Goal: Transaction & Acquisition: Book appointment/travel/reservation

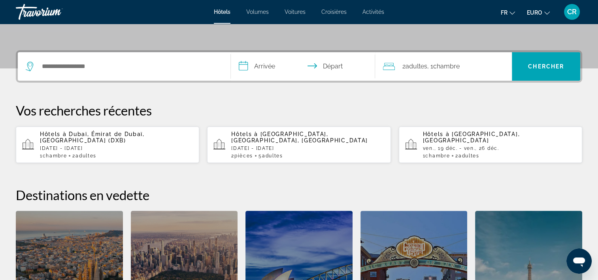
scroll to position [198, 0]
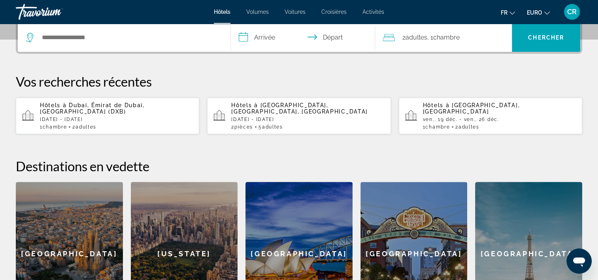
click at [99, 115] on div "Hôtels à Dubaï, Émirat de Dubaï, Émirats arabes unis (DXB) mer, 08 avr. - mer, …" at bounding box center [116, 116] width 153 height 28
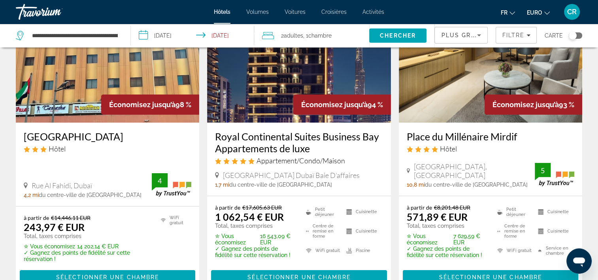
scroll to position [79, 0]
click at [414, 102] on img "Contenu principal" at bounding box center [491, 59] width 184 height 127
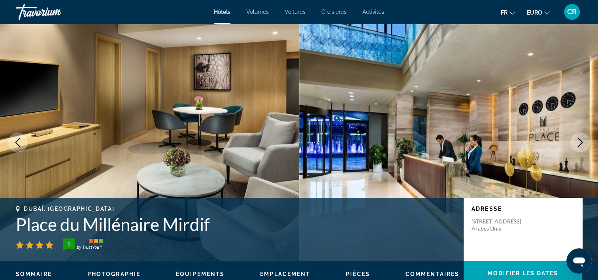
scroll to position [119, 0]
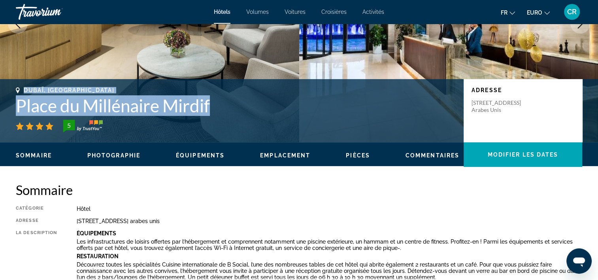
drag, startPoint x: 81, startPoint y: 103, endPoint x: 223, endPoint y: 112, distance: 142.3
click at [223, 112] on div "Dubaï, Émirats arabes unis Place du Millénaire Mirdif 5" at bounding box center [236, 109] width 440 height 45
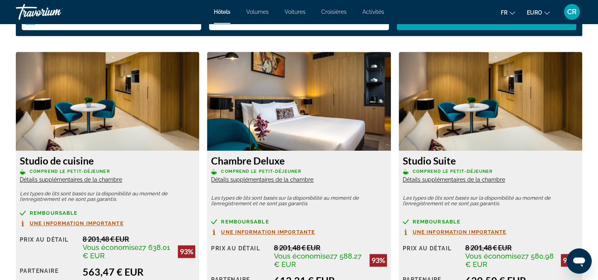
scroll to position [1147, 0]
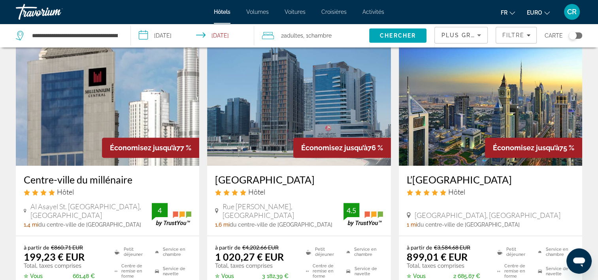
scroll to position [356, 0]
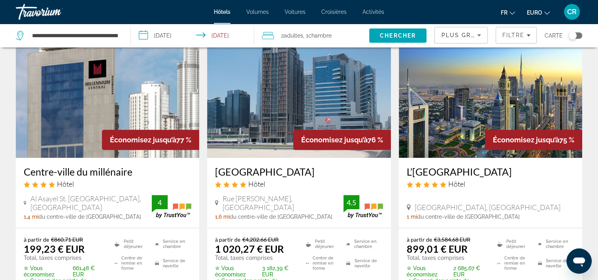
click at [285, 82] on img "Contenu principal" at bounding box center [299, 94] width 184 height 127
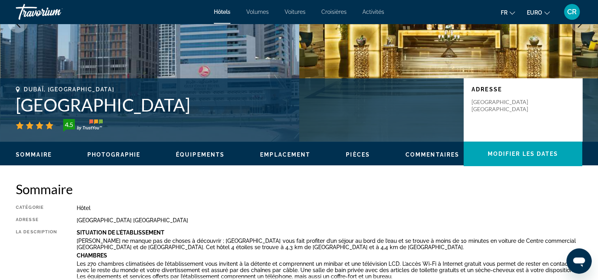
scroll to position [119, 0]
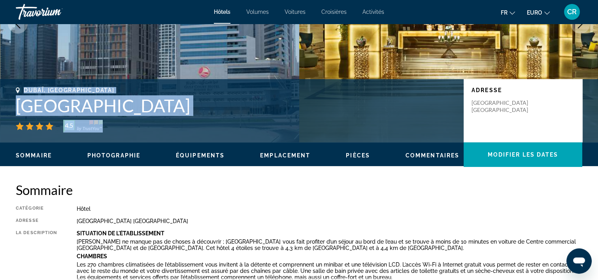
drag, startPoint x: 25, startPoint y: 89, endPoint x: 258, endPoint y: 121, distance: 235.1
click at [258, 121] on div "Dubaï, Émirats arabes unis Gulf Court Hotel Business Bay 4.5" at bounding box center [236, 109] width 440 height 45
copy div "Dubaï, Émirats arabes unis Gulf Court Hotel Business Bay 4.5"
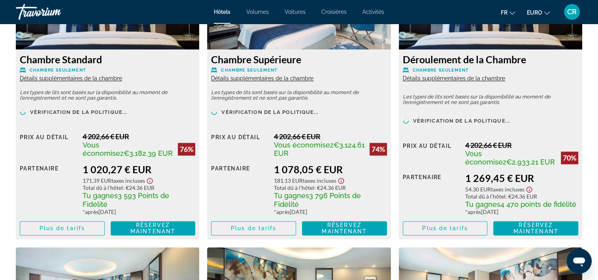
scroll to position [1107, 0]
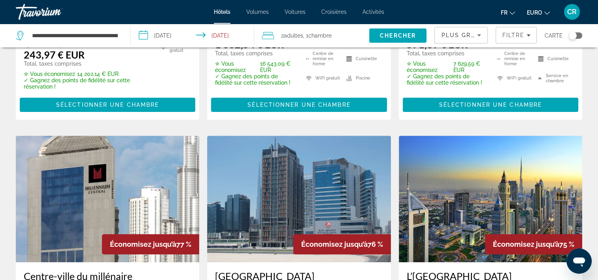
scroll to position [356, 0]
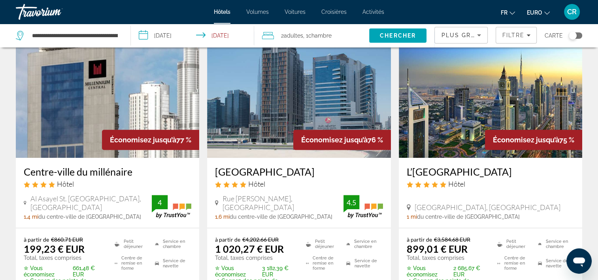
click at [478, 116] on img "Contenu principal" at bounding box center [491, 94] width 184 height 127
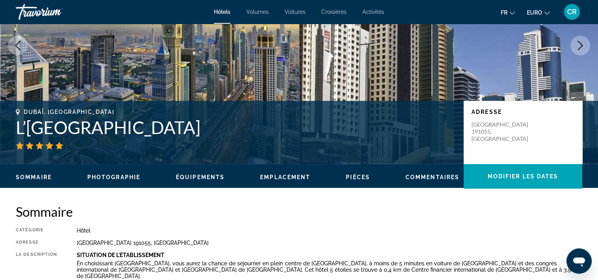
scroll to position [119, 0]
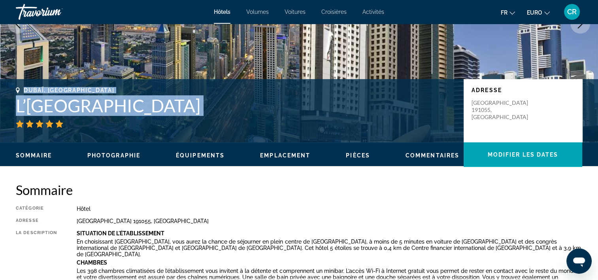
drag, startPoint x: 25, startPoint y: 88, endPoint x: 233, endPoint y: 127, distance: 211.8
click at [233, 127] on div "Dubaï, Émirats arabes unis L’hôtel Tower Plaza Dubaï" at bounding box center [236, 107] width 440 height 41
copy div "Dubaï, Émirats arabes unis L’hôtel Tower Plaza Dubaï"
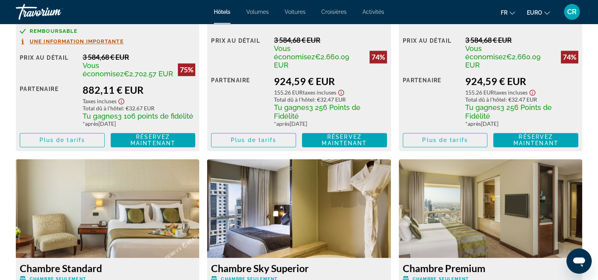
scroll to position [1028, 0]
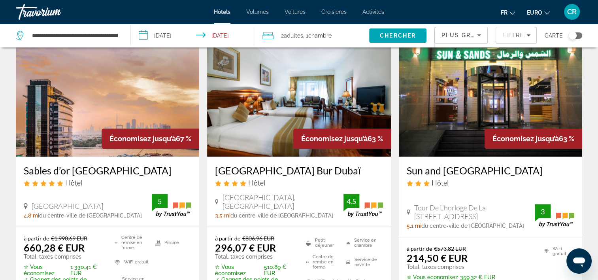
scroll to position [672, 0]
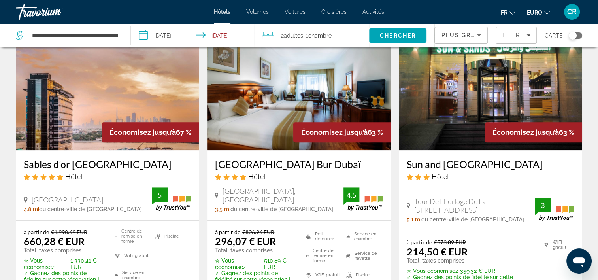
click at [110, 75] on img "Contenu principal" at bounding box center [108, 87] width 184 height 127
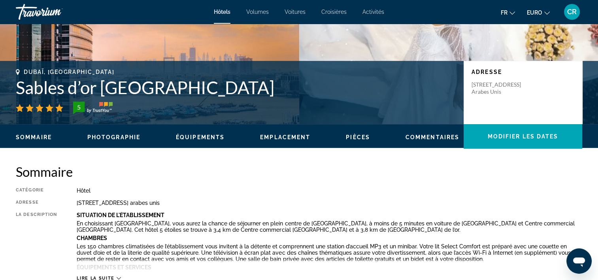
scroll to position [158, 0]
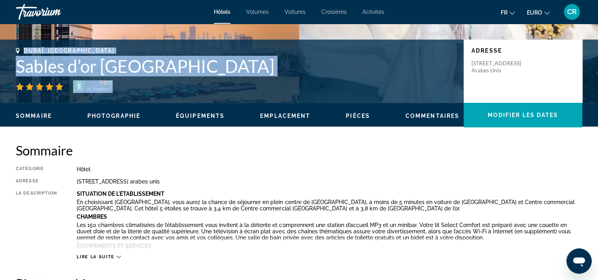
drag, startPoint x: 25, startPoint y: 50, endPoint x: 217, endPoint y: 81, distance: 194.7
click at [217, 81] on div "Dubaï, Émirats arabes unis Sables d’or Dubaï Creek 5" at bounding box center [236, 69] width 440 height 45
copy div "Dubaï, Émirats arabes unis Sables d’or Dubaï Creek 5"
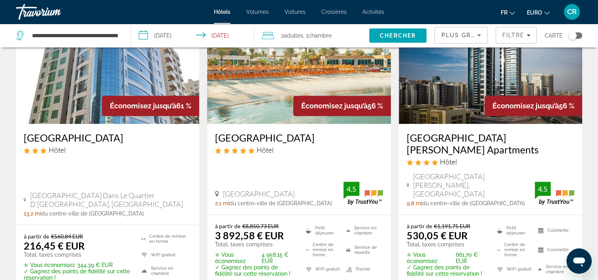
scroll to position [989, 0]
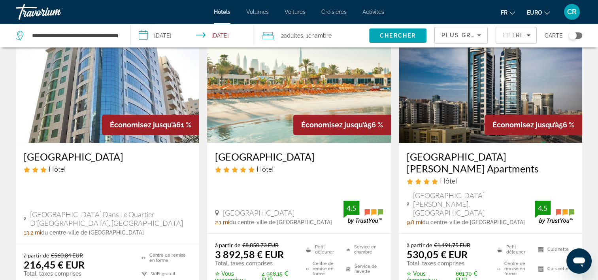
click at [445, 103] on img "Contenu principal" at bounding box center [491, 79] width 184 height 127
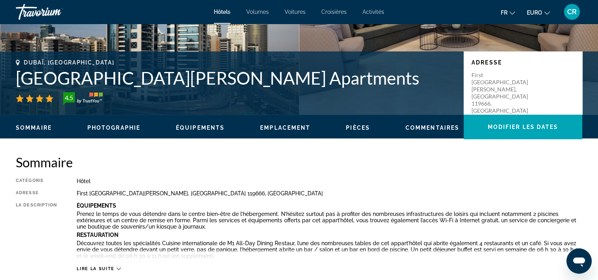
scroll to position [158, 0]
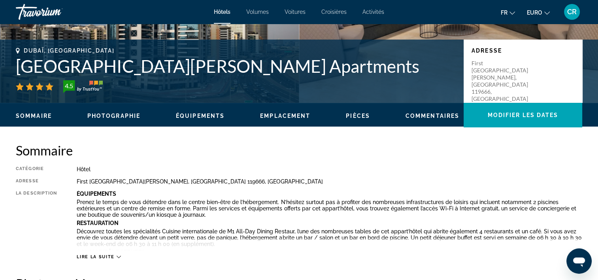
drag, startPoint x: 24, startPoint y: 49, endPoint x: 408, endPoint y: 70, distance: 384.6
click at [408, 70] on div "Dubaï, Émirats arabes unis Millennium Place Barsha Heights Hotel Apartments 4.5" at bounding box center [236, 69] width 440 height 45
copy div "Dubaï, Émirats arabes unis Millennium Place Barsha Heights Hotel Apartments"
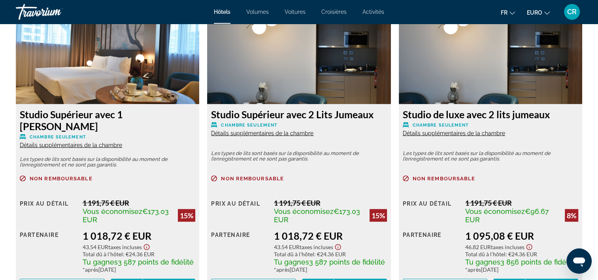
scroll to position [1702, 0]
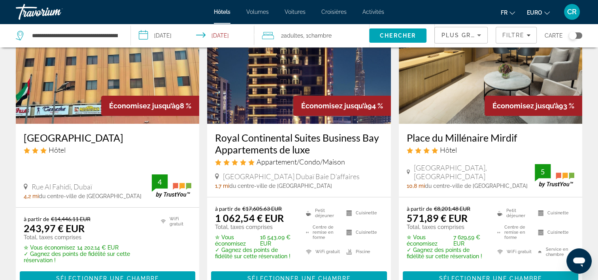
scroll to position [79, 0]
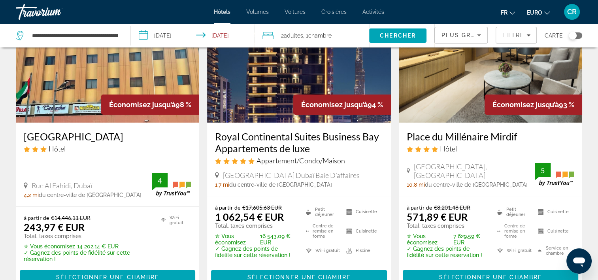
click at [117, 68] on img "Contenu principal" at bounding box center [108, 59] width 184 height 127
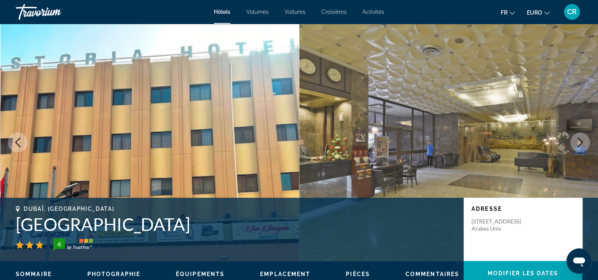
scroll to position [119, 0]
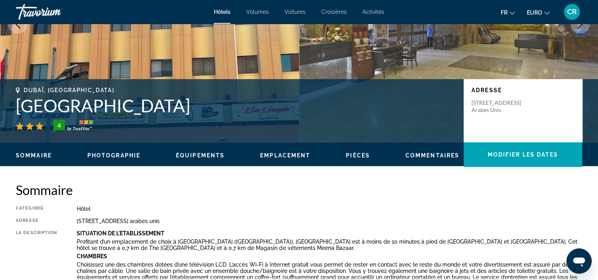
drag, startPoint x: 25, startPoint y: 90, endPoint x: 167, endPoint y: 114, distance: 143.6
click at [167, 114] on div "Dubaï, Émirats arabes unis Hôtel Grand Astoria 4" at bounding box center [236, 109] width 440 height 45
copy div "Dubaï, Émirats arabes unis Hôtel Grand Astoria"
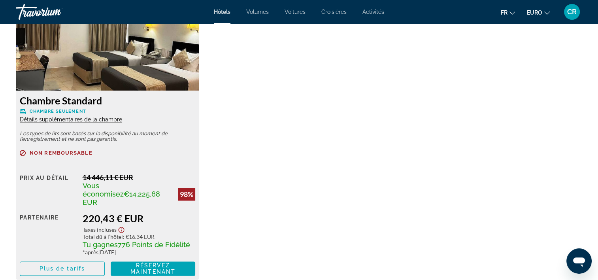
scroll to position [1147, 0]
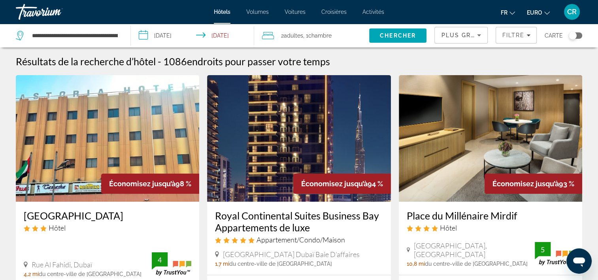
click at [252, 149] on img "Contenu principal" at bounding box center [299, 138] width 184 height 127
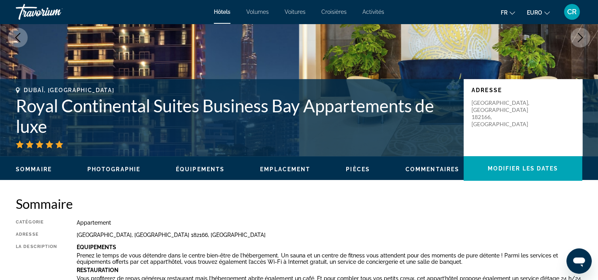
scroll to position [119, 0]
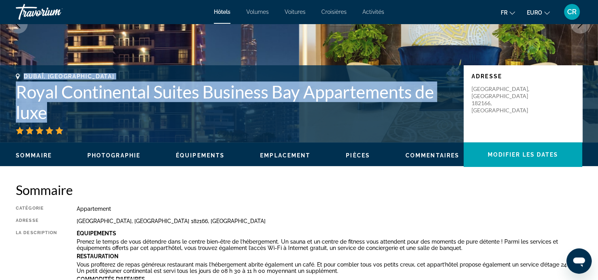
drag, startPoint x: 24, startPoint y: 74, endPoint x: 49, endPoint y: 108, distance: 42.4
click at [49, 108] on div "Dubaï, Émirats arabes unis Royal Continental Suites Business Bay Appartements d…" at bounding box center [236, 103] width 440 height 61
copy div "Dubaï, Émirats arabes unis Royal Continental Suites Business Bay Appartements d…"
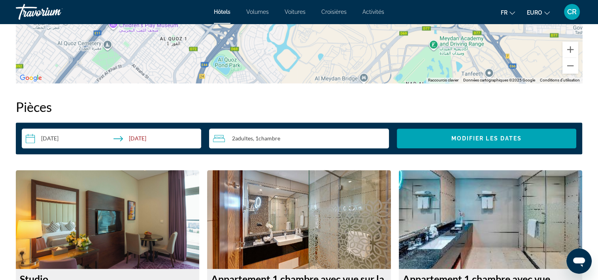
scroll to position [949, 0]
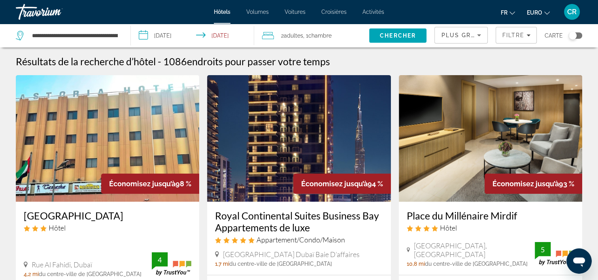
click at [171, 36] on input "**********" at bounding box center [194, 37] width 126 height 26
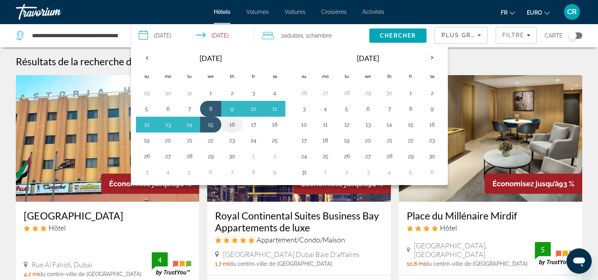
click at [233, 122] on button "16" at bounding box center [232, 124] width 13 height 11
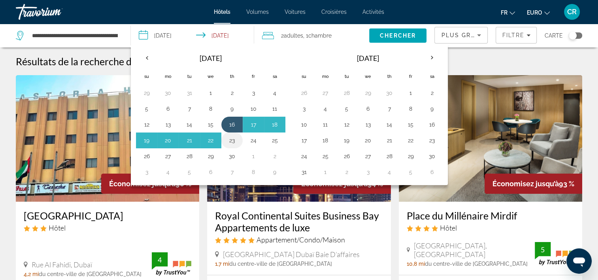
click at [234, 139] on button "23" at bounding box center [232, 140] width 13 height 11
type input "**********"
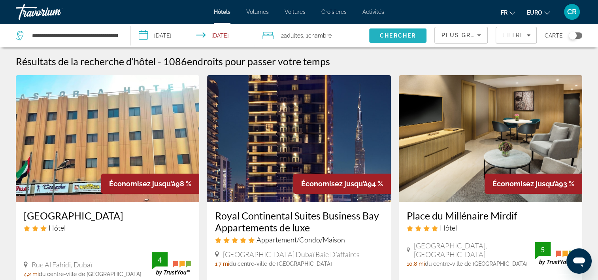
click at [397, 40] on span "Rechercher" at bounding box center [398, 35] width 58 height 19
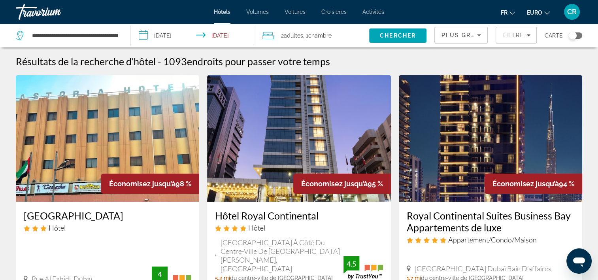
click at [341, 127] on img "Contenu principal" at bounding box center [299, 138] width 184 height 127
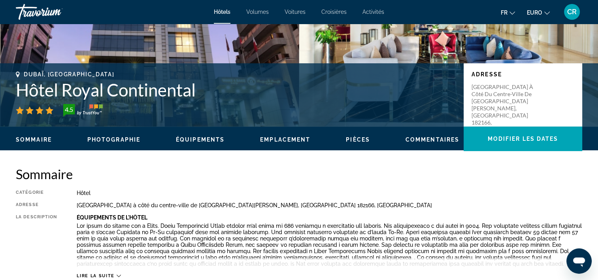
scroll to position [158, 0]
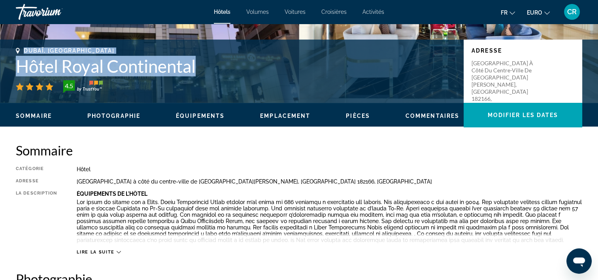
drag, startPoint x: 23, startPoint y: 49, endPoint x: 204, endPoint y: 71, distance: 182.5
click at [204, 71] on div "Dubaï, Émirats arabes unis Hôtel Royal Continental 4.5" at bounding box center [236, 69] width 440 height 45
copy div "Dubaï, Émirats arabes unis Hôtel Royal Continental"
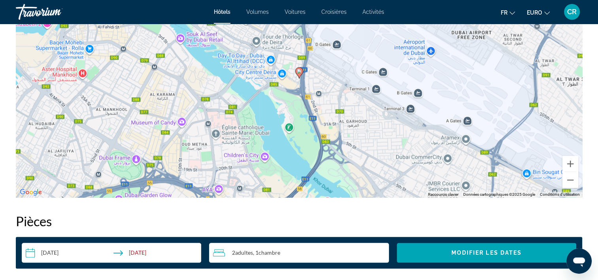
scroll to position [1068, 0]
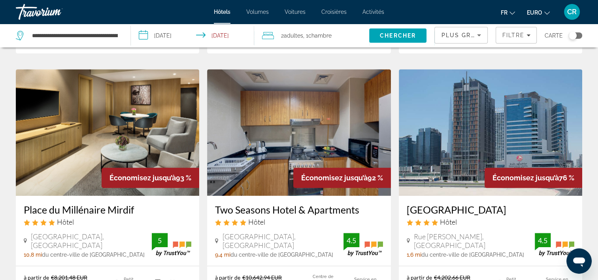
scroll to position [396, 0]
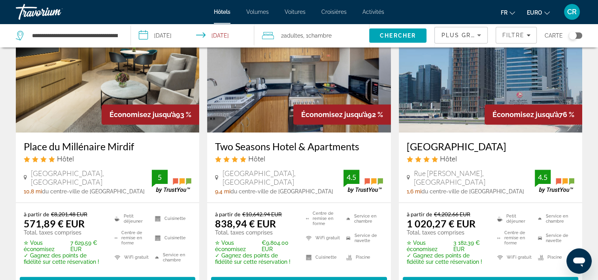
click at [60, 72] on img "Contenu principal" at bounding box center [108, 69] width 184 height 127
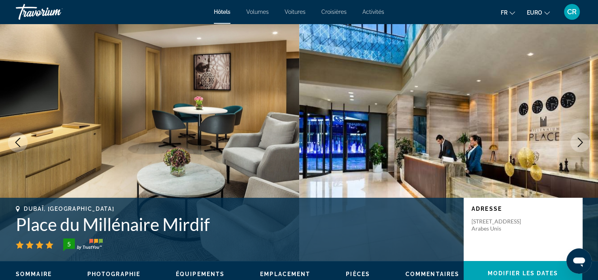
scroll to position [119, 0]
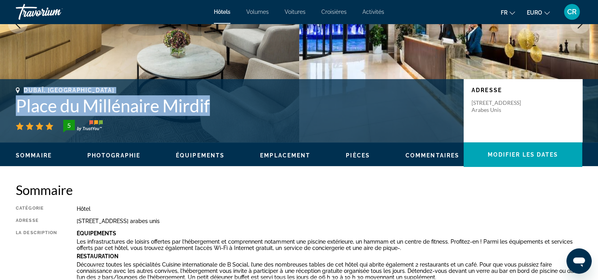
drag, startPoint x: 24, startPoint y: 87, endPoint x: 217, endPoint y: 111, distance: 194.5
click at [217, 111] on div "Dubaï, Émirats arabes unis Place du Millénaire Mirdif 5" at bounding box center [236, 109] width 440 height 45
copy div "Dubaï, Émirats arabes unis Place du Millénaire Mirdif"
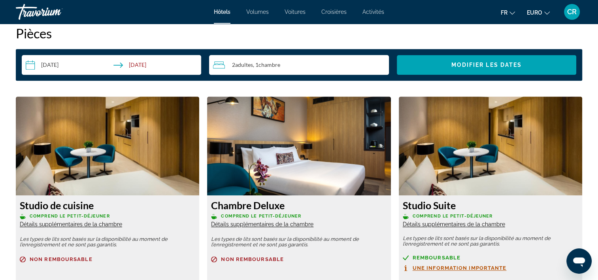
scroll to position [1147, 0]
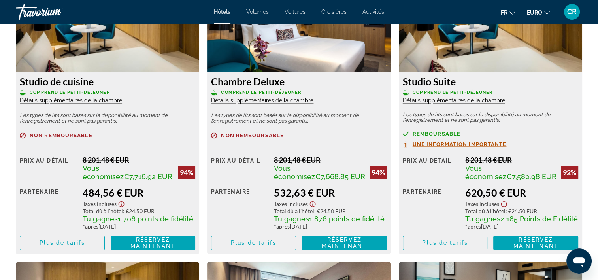
click at [84, 102] on div "Studio de cuisine Comprend le petit-déjeuner Détails supplémentaires de la cham…" at bounding box center [108, 163] width 184 height 182
click at [86, 100] on span "Détails supplémentaires de la chambre" at bounding box center [71, 100] width 102 height 6
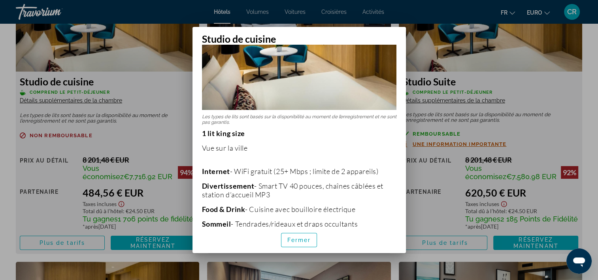
scroll to position [79, 0]
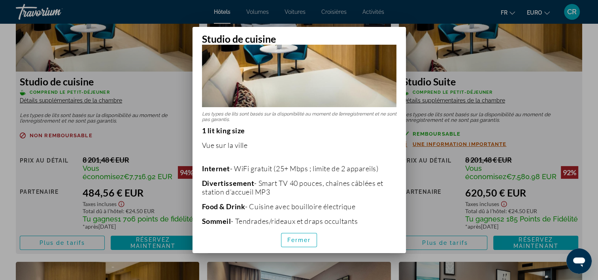
click at [153, 83] on div at bounding box center [299, 140] width 598 height 280
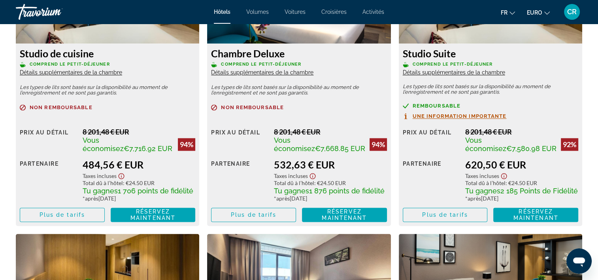
scroll to position [1107, 0]
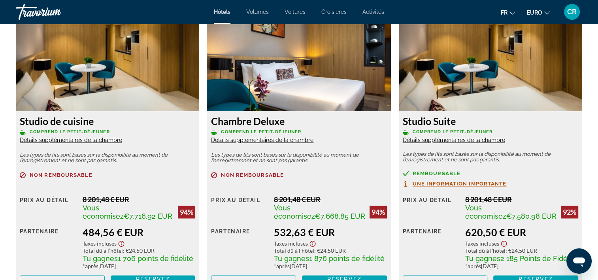
click at [93, 137] on span "Détails supplémentaires de la chambre" at bounding box center [71, 140] width 102 height 6
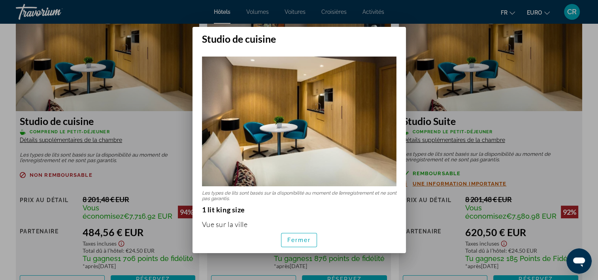
scroll to position [0, 0]
click at [291, 234] on span "button" at bounding box center [300, 240] width 36 height 19
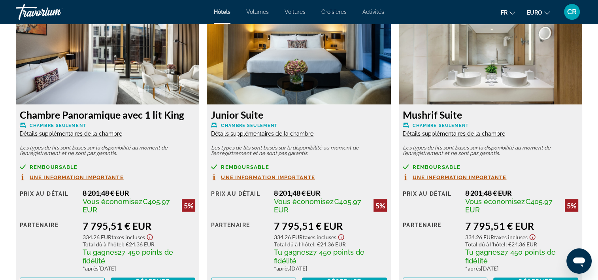
scroll to position [1622, 0]
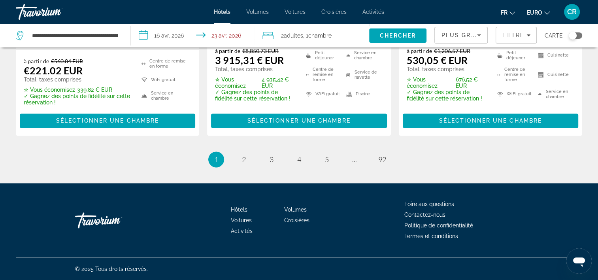
scroll to position [1182, 0]
click at [245, 159] on link "page 2" at bounding box center [244, 160] width 14 height 14
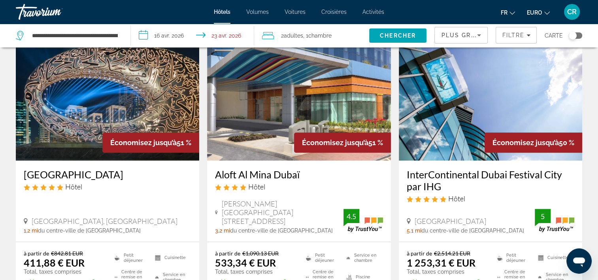
scroll to position [672, 0]
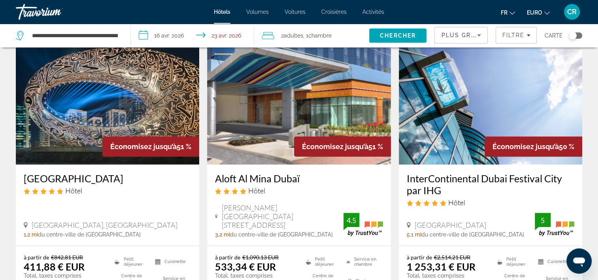
click at [84, 97] on img "Contenu principal" at bounding box center [108, 101] width 184 height 127
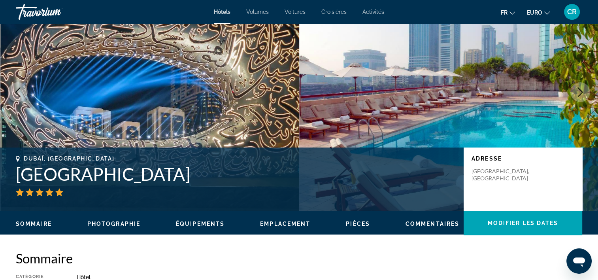
scroll to position [119, 0]
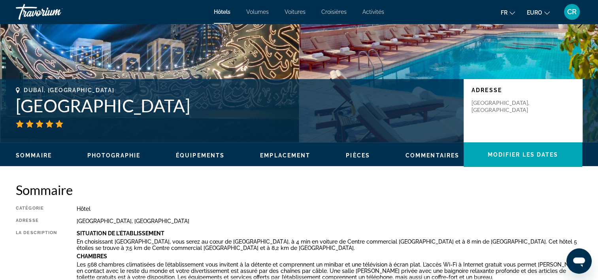
drag, startPoint x: 25, startPoint y: 90, endPoint x: 280, endPoint y: 115, distance: 256.4
click at [280, 115] on div "[GEOGRAPHIC_DATA], [GEOGRAPHIC_DATA] [GEOGRAPHIC_DATA]" at bounding box center [236, 107] width 440 height 41
copy div "[GEOGRAPHIC_DATA], [GEOGRAPHIC_DATA] [GEOGRAPHIC_DATA]"
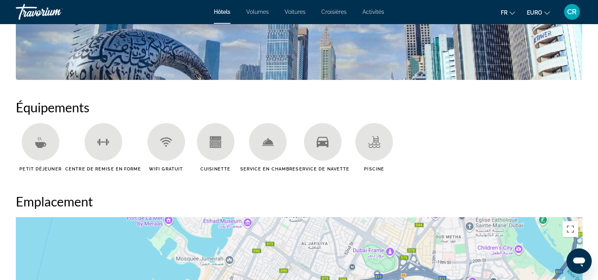
scroll to position [633, 0]
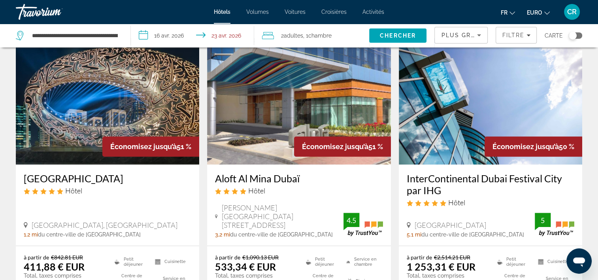
scroll to position [633, 0]
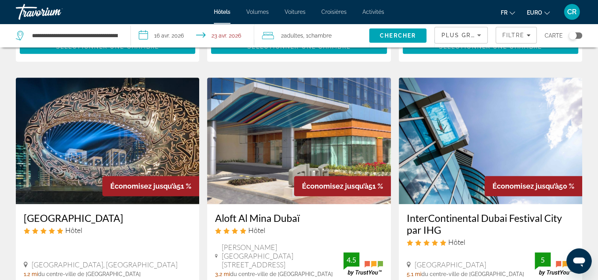
click at [231, 145] on img "Contenu principal" at bounding box center [299, 141] width 184 height 127
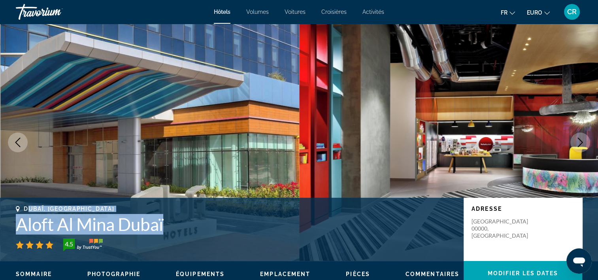
drag, startPoint x: 85, startPoint y: 220, endPoint x: 174, endPoint y: 232, distance: 90.2
click at [174, 232] on div "Dubaï, [GEOGRAPHIC_DATA] Aloft Al Mina Dubaï 4.5" at bounding box center [236, 228] width 440 height 45
copy div "ubaï, [GEOGRAPHIC_DATA] Aloft Al Mina Dubaï"
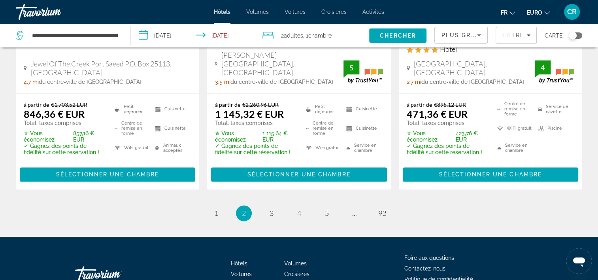
scroll to position [1182, 0]
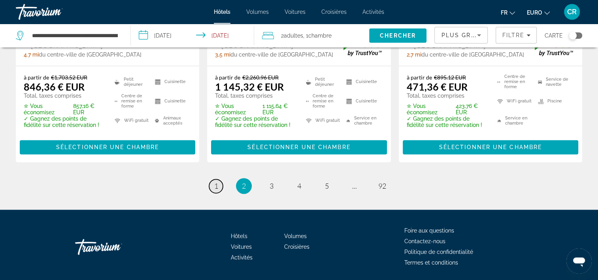
click at [216, 182] on span "1" at bounding box center [216, 186] width 4 height 9
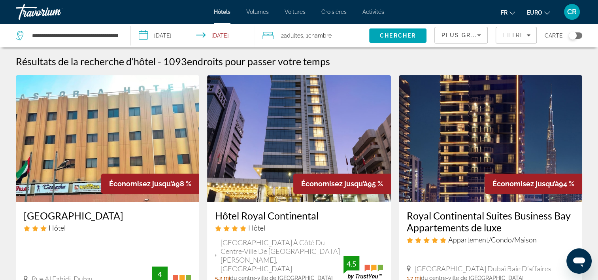
click at [294, 113] on img "Contenu principal" at bounding box center [299, 138] width 184 height 127
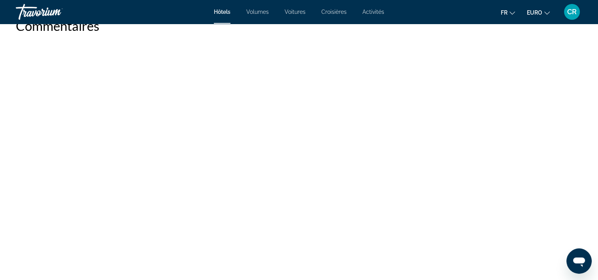
scroll to position [1214, 0]
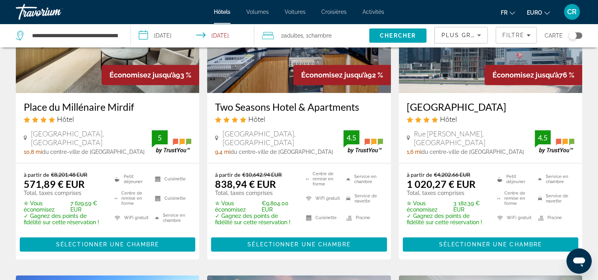
scroll to position [316, 0]
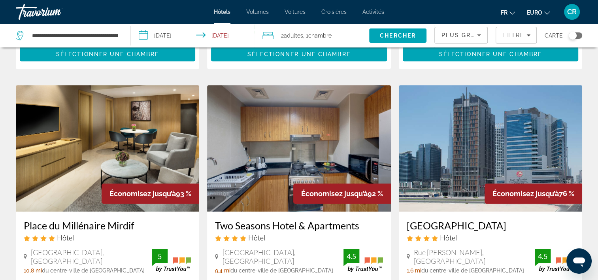
click at [513, 126] on img "Contenu principal" at bounding box center [491, 148] width 184 height 127
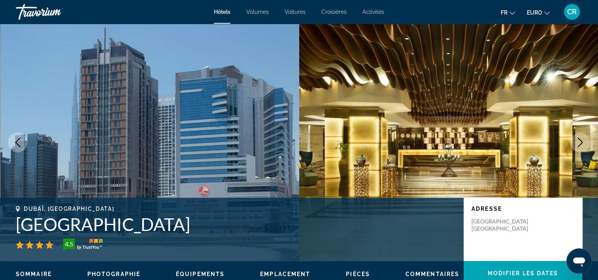
scroll to position [158, 0]
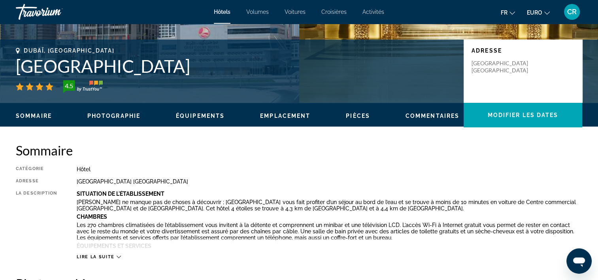
drag, startPoint x: 26, startPoint y: 47, endPoint x: 250, endPoint y: 63, distance: 224.4
click at [250, 63] on div "Dubaï, Émirats arabes unis Gulf Court Hotel Business Bay 4.5 Adresse Al Abraj S…" at bounding box center [299, 71] width 598 height 63
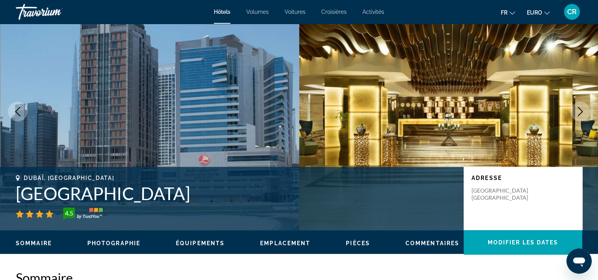
scroll to position [0, 0]
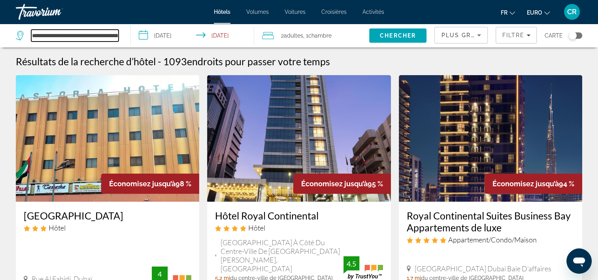
click at [116, 35] on input "**********" at bounding box center [74, 36] width 87 height 12
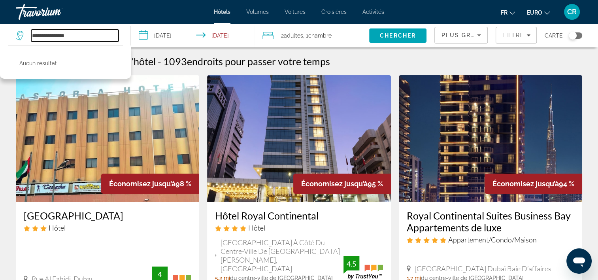
click at [97, 33] on input "**********" at bounding box center [74, 36] width 87 height 12
type input "*"
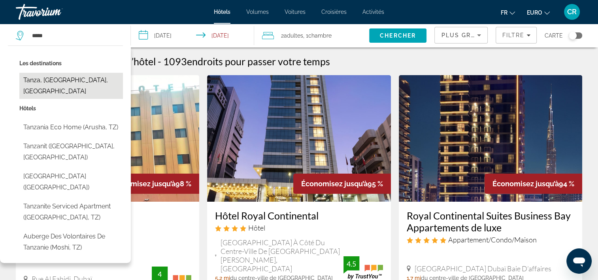
click at [83, 74] on button "Tanza, Cavite, Philippines" at bounding box center [71, 86] width 104 height 26
type input "**********"
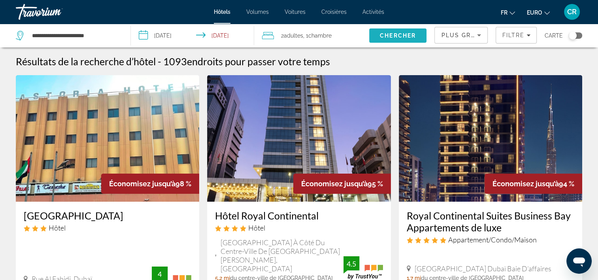
click at [386, 34] on span "Chercher" at bounding box center [398, 35] width 36 height 6
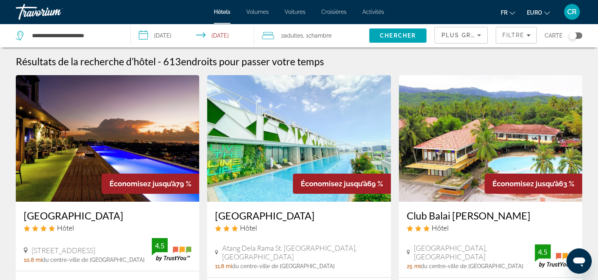
click at [129, 98] on img "Contenu principal" at bounding box center [108, 138] width 184 height 127
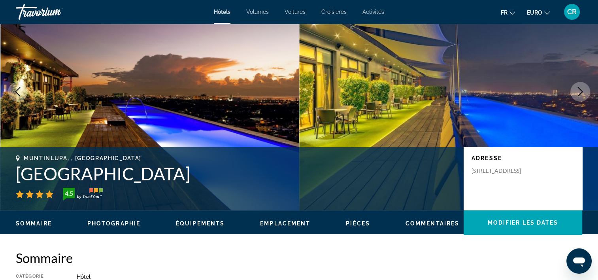
scroll to position [79, 0]
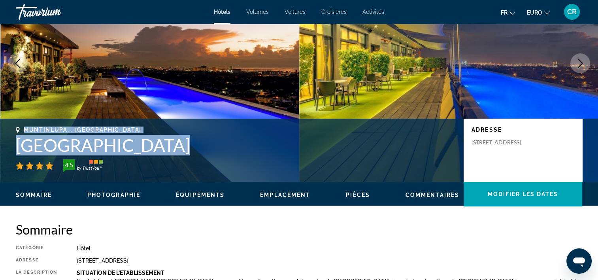
drag, startPoint x: 101, startPoint y: 142, endPoint x: 193, endPoint y: 155, distance: 93.6
click at [193, 155] on div "Muntinlupa, , Philippines Azumi Boutique Hotel 4.5" at bounding box center [236, 149] width 440 height 45
copy div "Muntinlupa, , Philippines Azumi Boutique Hotel"
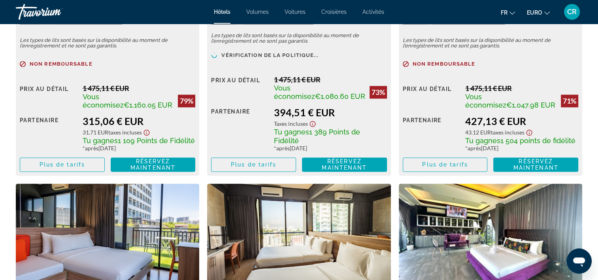
scroll to position [1028, 0]
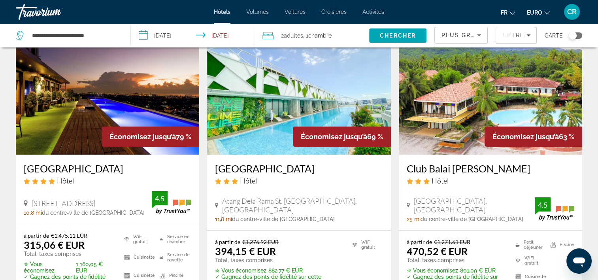
scroll to position [79, 0]
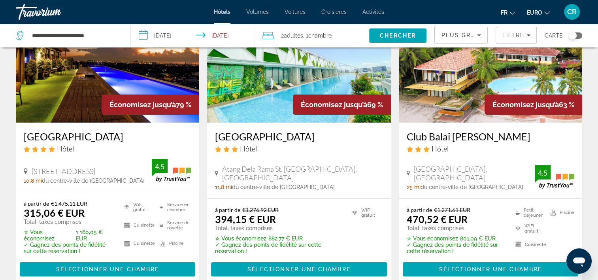
click at [434, 87] on img "Contenu principal" at bounding box center [491, 59] width 184 height 127
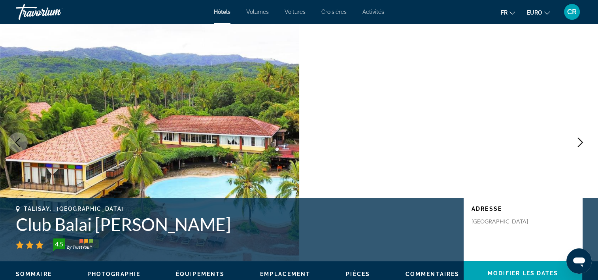
scroll to position [79, 0]
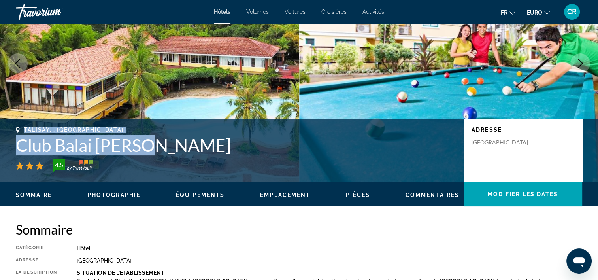
drag, startPoint x: 25, startPoint y: 129, endPoint x: 142, endPoint y: 148, distance: 117.8
click at [142, 148] on div "Talisay, , Philippines Club Balai Isabel 4.5" at bounding box center [236, 149] width 440 height 45
copy div "Talisay, , Philippines Club Balai Isabel"
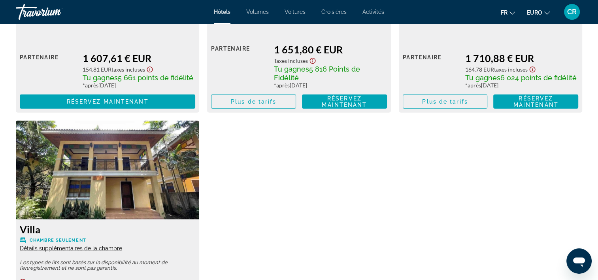
scroll to position [2256, 0]
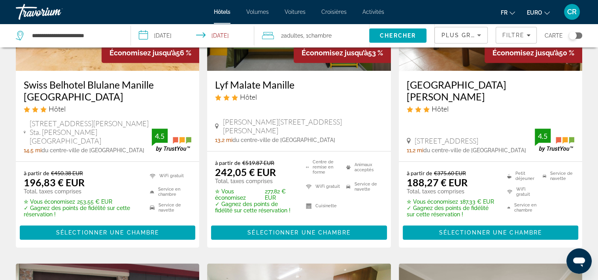
scroll to position [316, 0]
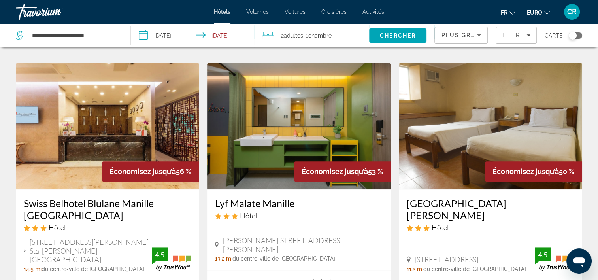
click at [153, 125] on img "Contenu principal" at bounding box center [108, 126] width 184 height 127
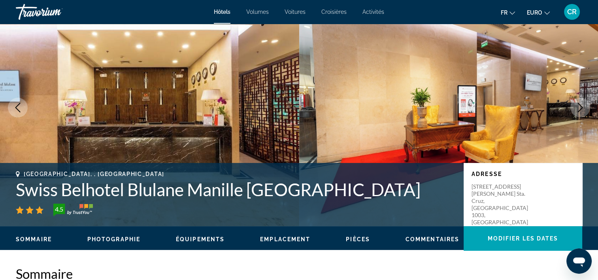
scroll to position [119, 0]
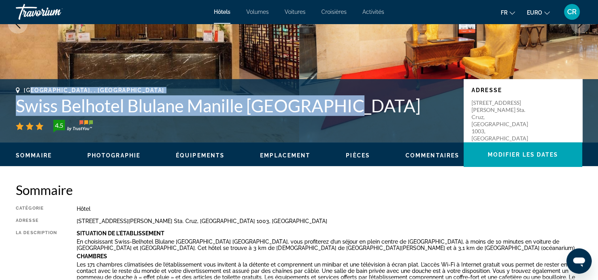
drag, startPoint x: 106, startPoint y: 88, endPoint x: 339, endPoint y: 109, distance: 233.9
click at [339, 109] on div "Manille, , Philippines Swiss Belhotel Blulane Manille Philippines 4.5" at bounding box center [236, 109] width 440 height 45
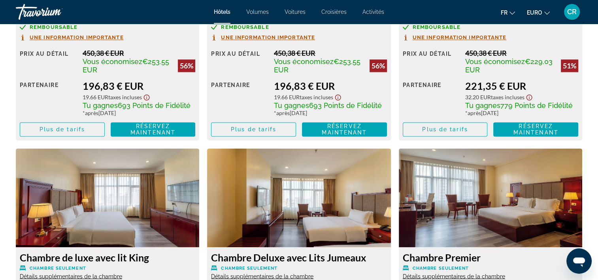
scroll to position [1147, 0]
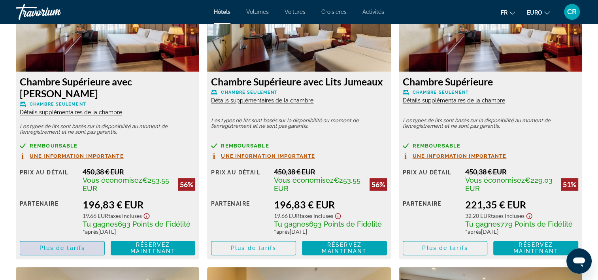
click at [92, 238] on span "Contenu principal" at bounding box center [62, 247] width 84 height 19
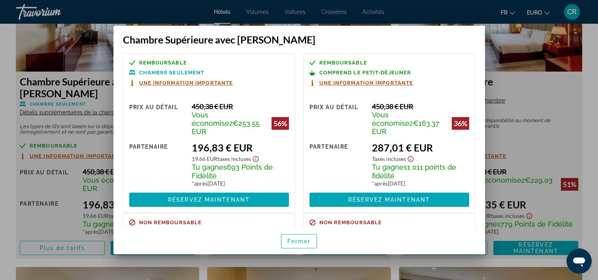
scroll to position [127, 0]
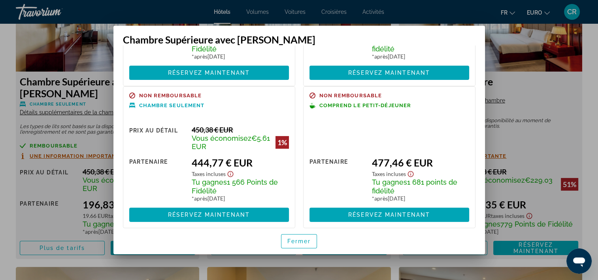
click at [590, 121] on div at bounding box center [299, 140] width 598 height 280
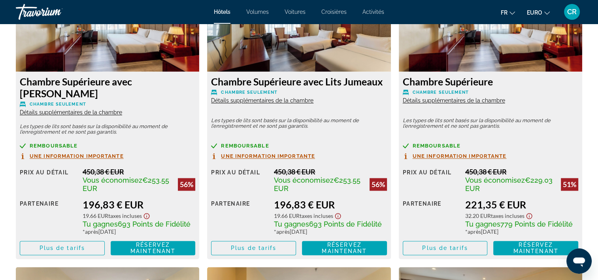
scroll to position [1068, 0]
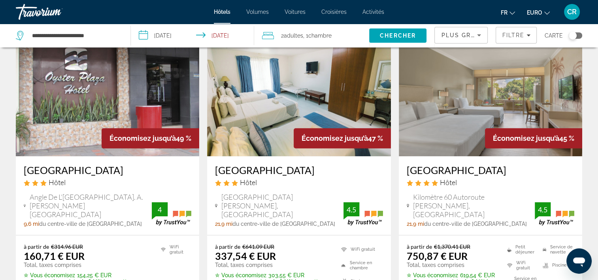
scroll to position [633, 0]
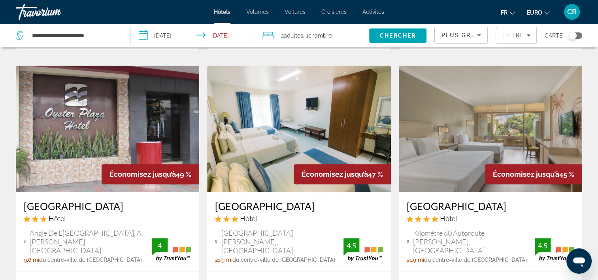
click at [195, 79] on img "Contenu principal" at bounding box center [108, 129] width 184 height 127
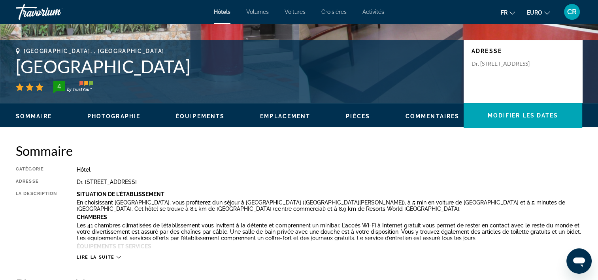
scroll to position [158, 0]
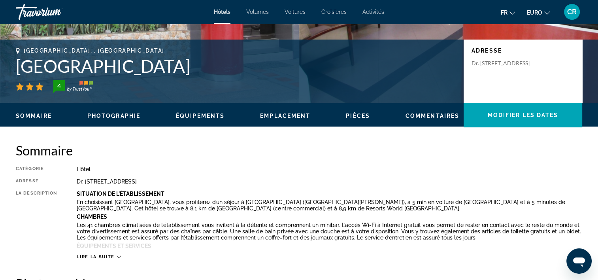
drag, startPoint x: 24, startPoint y: 51, endPoint x: 164, endPoint y: 71, distance: 141.8
click at [164, 71] on div "Manille, , Philippines Hôtel Oyster Plaza 4" at bounding box center [236, 69] width 440 height 45
copy div "Manille, , Philippines Hôtel Oyster Plaza"
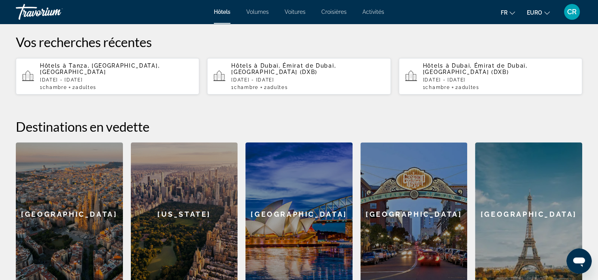
scroll to position [198, 0]
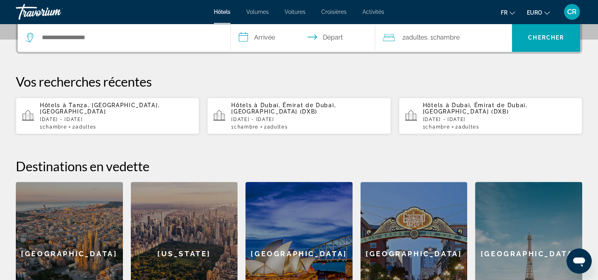
click at [123, 117] on p "jeu., 16 avr. - jeu., 23 avr." at bounding box center [116, 120] width 153 height 6
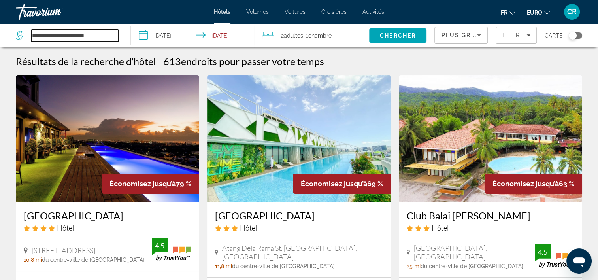
click at [107, 38] on input "**********" at bounding box center [74, 36] width 87 height 12
type input "*"
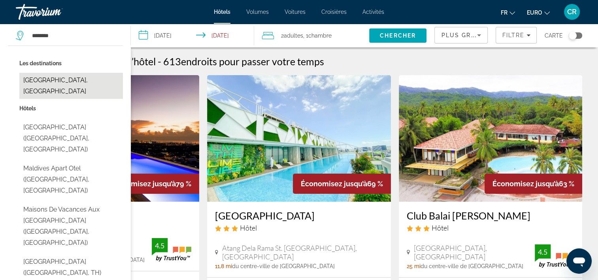
drag, startPoint x: 59, startPoint y: 77, endPoint x: 110, endPoint y: 85, distance: 51.2
click at [60, 77] on button "Maldives, Maldives" at bounding box center [71, 86] width 104 height 26
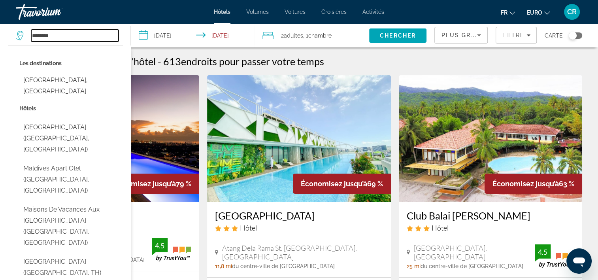
type input "**********"
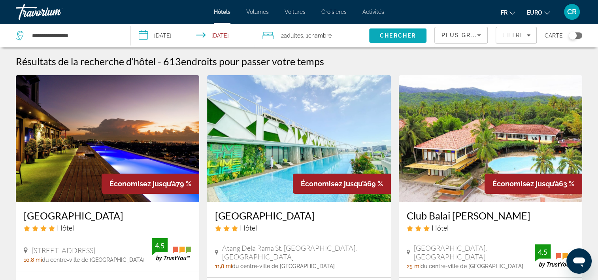
click at [413, 34] on span "Chercher" at bounding box center [398, 35] width 36 height 6
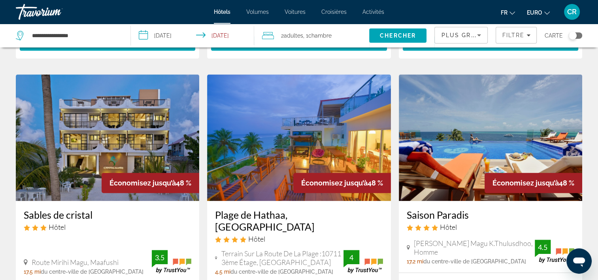
scroll to position [672, 0]
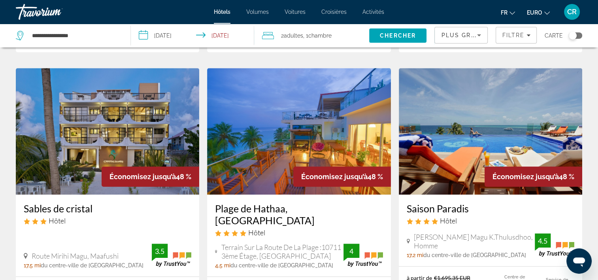
click at [104, 85] on img "Contenu principal" at bounding box center [108, 131] width 184 height 127
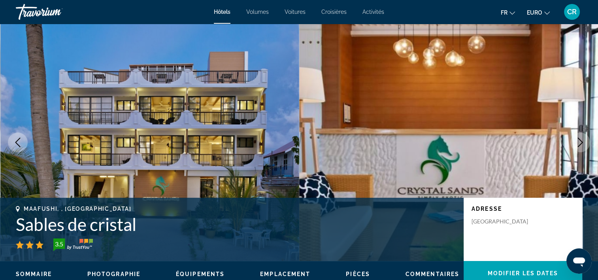
drag, startPoint x: 22, startPoint y: 144, endPoint x: 31, endPoint y: 140, distance: 9.9
click at [23, 143] on button "Image précédente" at bounding box center [18, 142] width 20 height 20
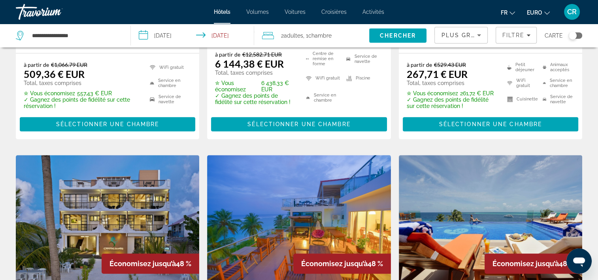
scroll to position [672, 0]
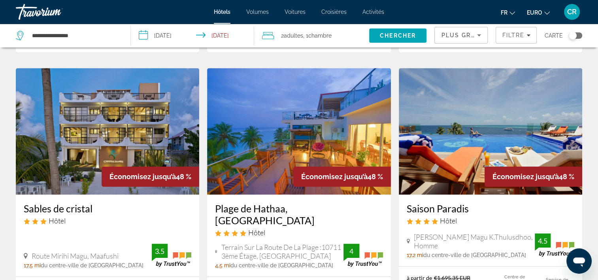
click at [264, 95] on img "Contenu principal" at bounding box center [299, 131] width 184 height 127
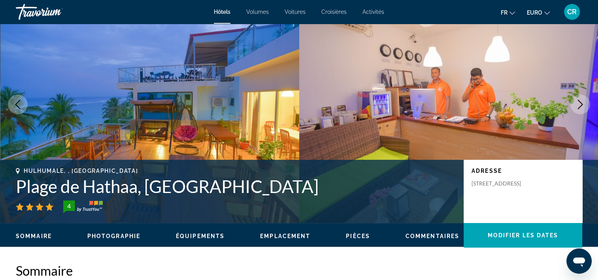
scroll to position [158, 0]
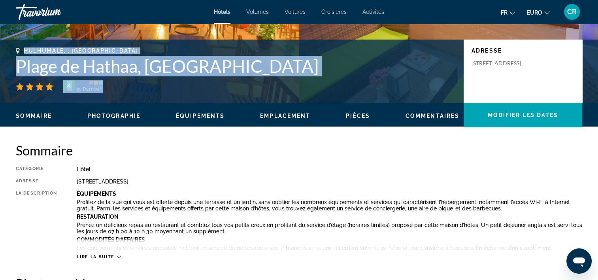
drag, startPoint x: 71, startPoint y: 57, endPoint x: 224, endPoint y: 81, distance: 155.0
click at [224, 81] on div "Hulhumale, , Maldives Plage de Hathaa, Maldives 4" at bounding box center [236, 69] width 440 height 45
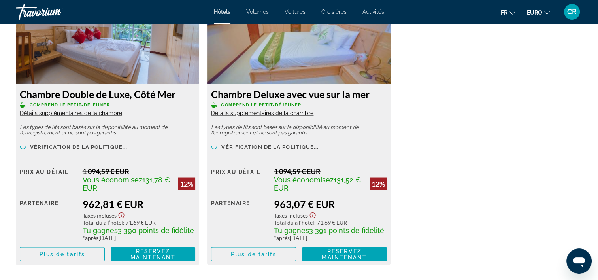
scroll to position [1425, 0]
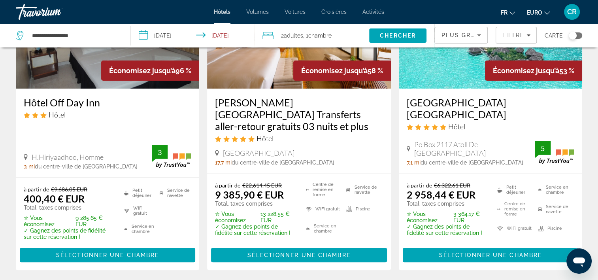
scroll to position [119, 0]
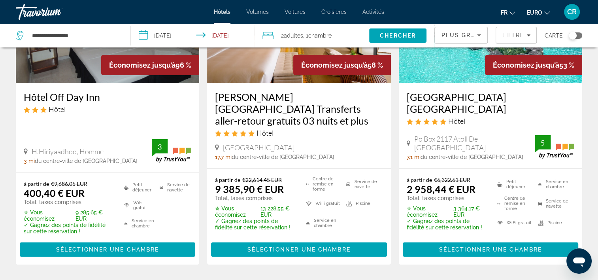
click at [441, 59] on img "Contenu principal" at bounding box center [491, 19] width 184 height 127
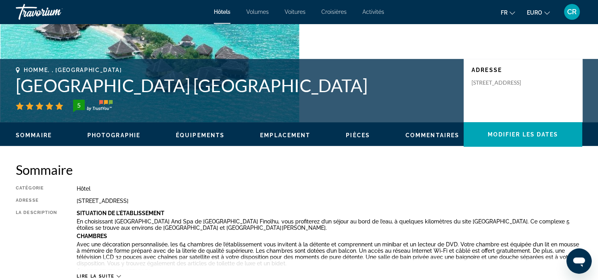
scroll to position [158, 0]
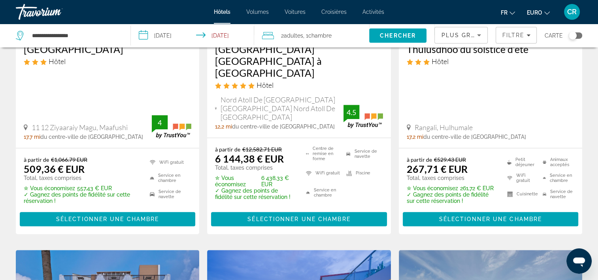
scroll to position [372, 0]
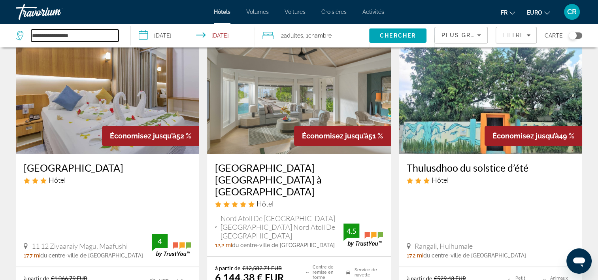
click at [103, 36] on input "**********" at bounding box center [74, 36] width 87 height 12
type input "*"
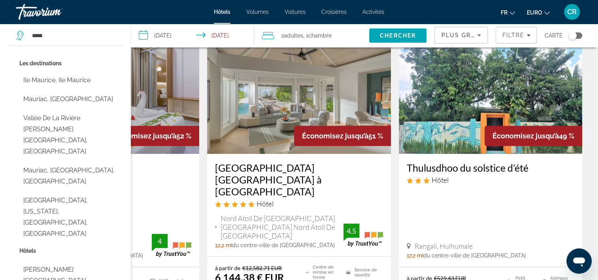
click at [72, 88] on div "Les destinations Ile Maurice, Ile Maurice Mauriac, France Vallée de la rivière …" at bounding box center [71, 151] width 104 height 187
click at [72, 84] on button "Ile Maurice, Ile Maurice" at bounding box center [71, 80] width 104 height 15
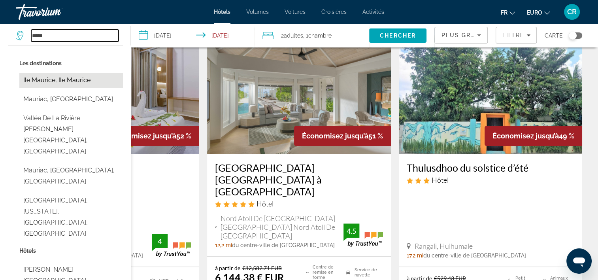
type input "**********"
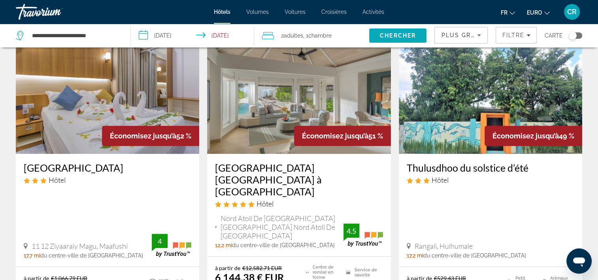
click at [389, 34] on span "Chercher" at bounding box center [398, 35] width 36 height 6
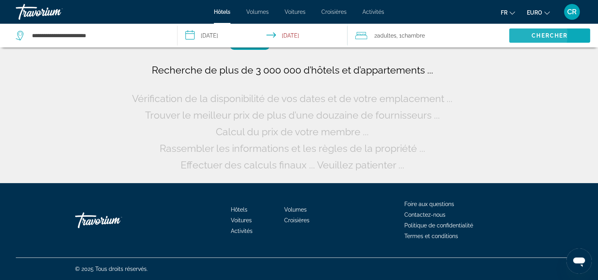
scroll to position [0, 0]
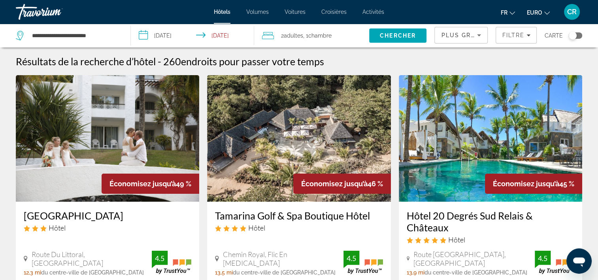
scroll to position [79, 0]
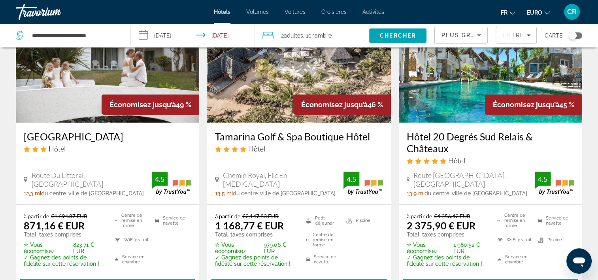
click at [433, 90] on img "Contenu principal" at bounding box center [491, 59] width 184 height 127
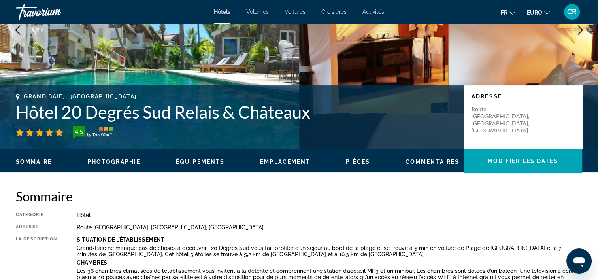
scroll to position [119, 0]
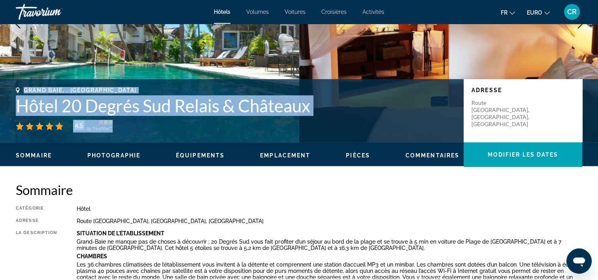
drag, startPoint x: 24, startPoint y: 88, endPoint x: 318, endPoint y: 121, distance: 295.7
click at [318, 121] on div "Grand Baie, , Ile Maurice Hôtel 20 Degrés Sud Relais & Châteaux 4.5" at bounding box center [236, 109] width 440 height 45
copy div "Grand Baie, , Ile Maurice Hôtel 20 Degrés Sud Relais & Châteaux 4.5"
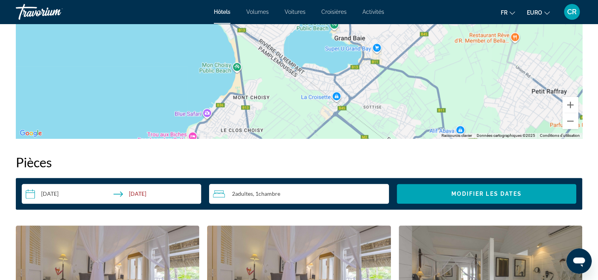
scroll to position [989, 0]
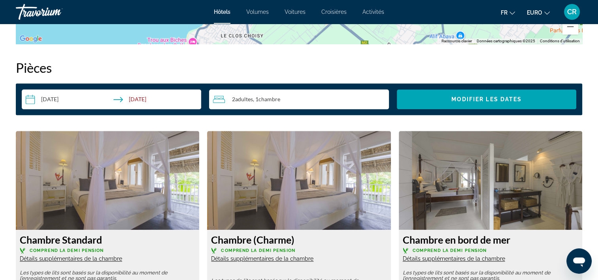
click at [146, 99] on input "**********" at bounding box center [113, 100] width 183 height 22
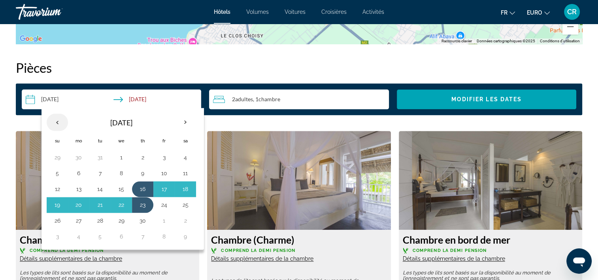
click at [55, 120] on th "Previous month" at bounding box center [57, 122] width 21 height 17
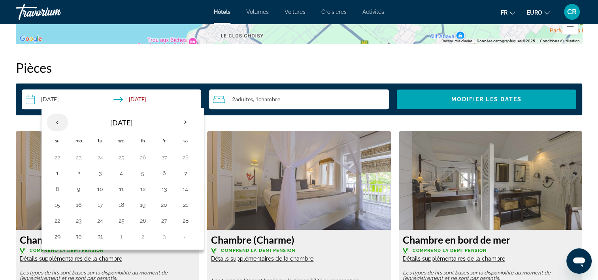
click at [55, 120] on th "Previous month" at bounding box center [57, 122] width 21 height 17
click at [122, 204] on button "19" at bounding box center [121, 204] width 13 height 11
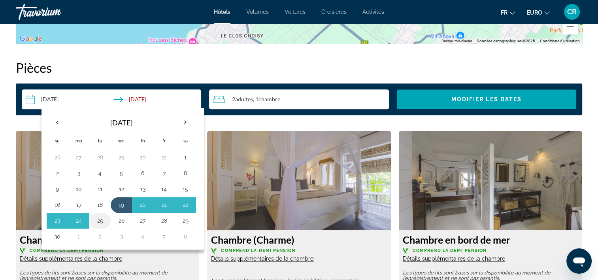
click at [101, 217] on button "25" at bounding box center [100, 220] width 13 height 11
type input "**********"
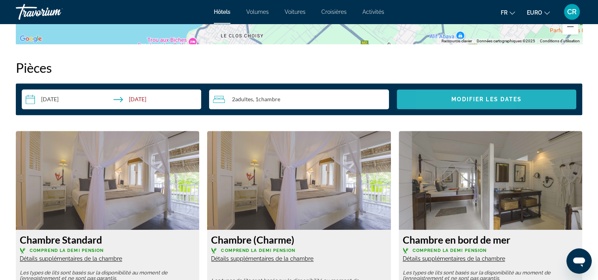
click at [447, 108] on span "Widget de recherche" at bounding box center [487, 99] width 180 height 19
